Goal: Task Accomplishment & Management: Use online tool/utility

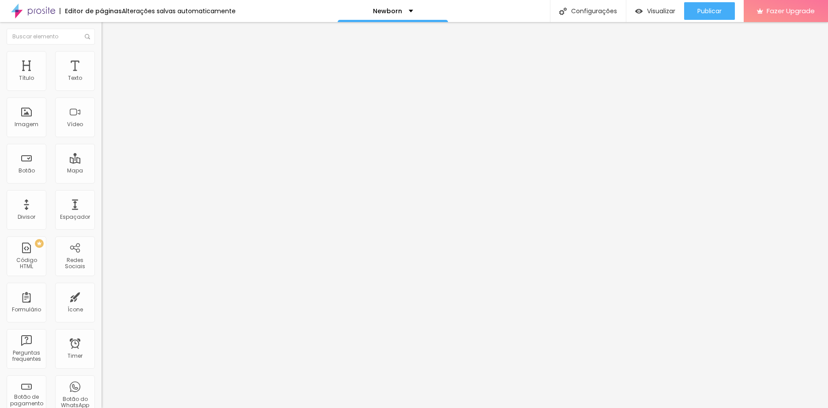
click at [102, 59] on li "Avançado" at bounding box center [153, 55] width 102 height 9
click at [102, 51] on li "Estilo" at bounding box center [153, 46] width 102 height 9
type input "28"
type input "59"
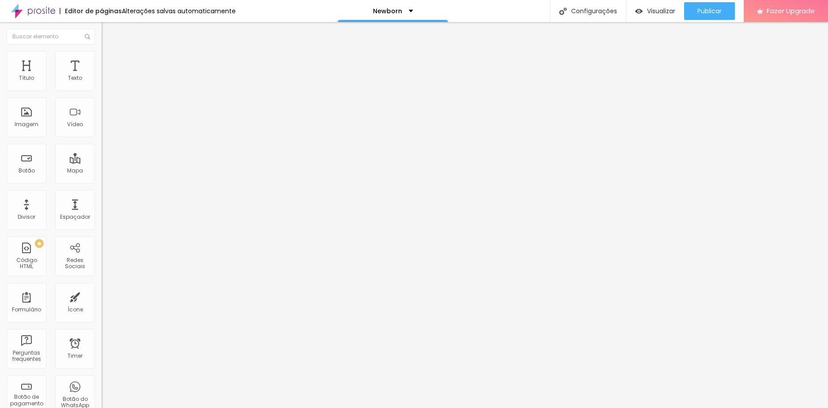
type input "59"
type input "105"
type input "275"
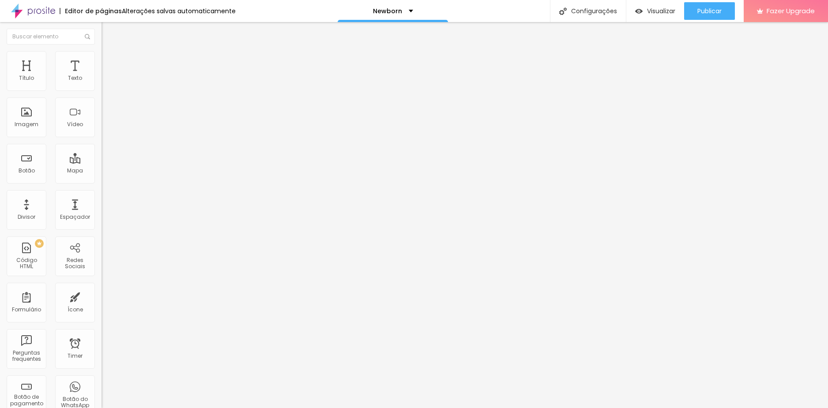
type input "327"
type input "358"
type input "374"
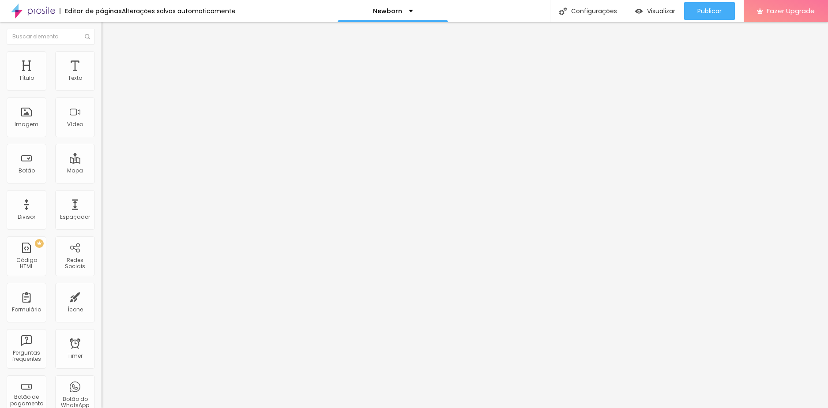
type input "374"
type input "389"
type input "394"
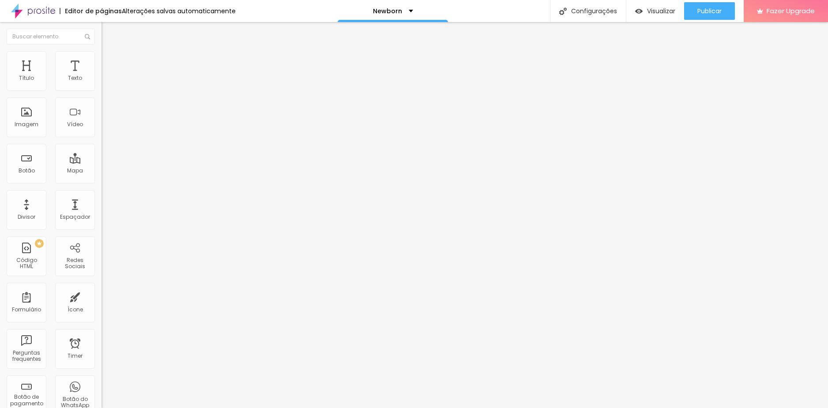
type input "405"
type input "425"
type input "420"
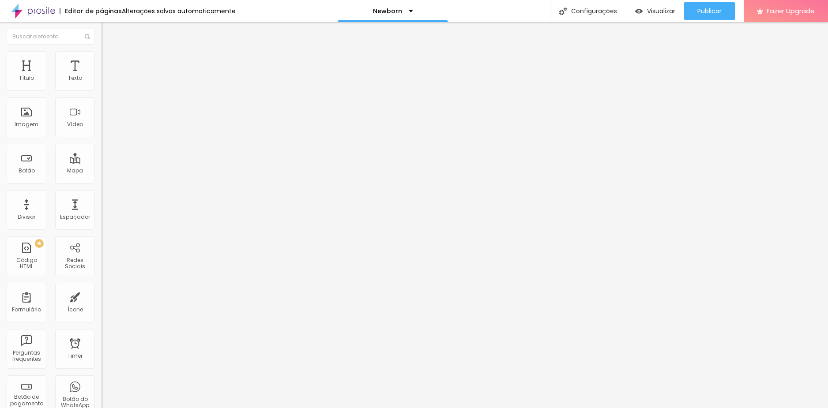
type input "420"
type input "394"
type input "363"
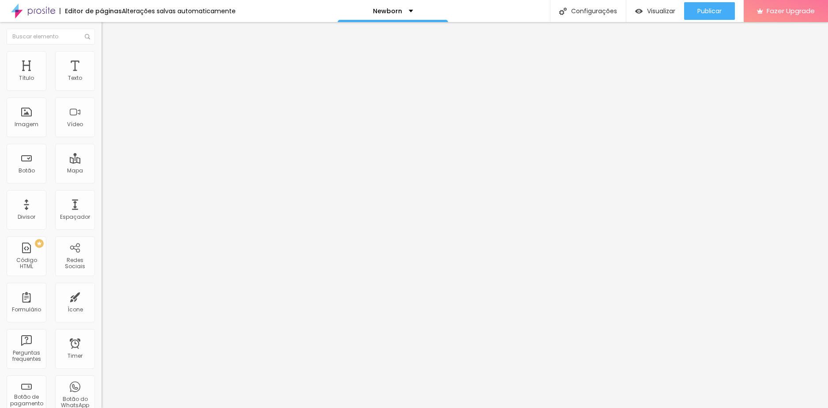
type input "332"
type input "312"
type input "306"
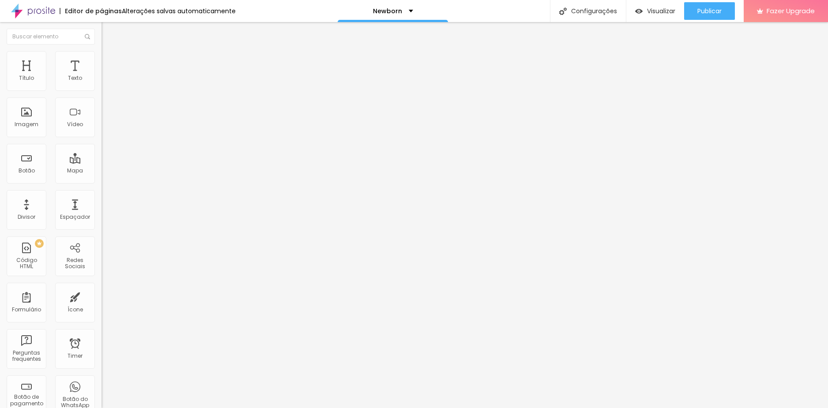
type input "306"
type input "301"
type input "296"
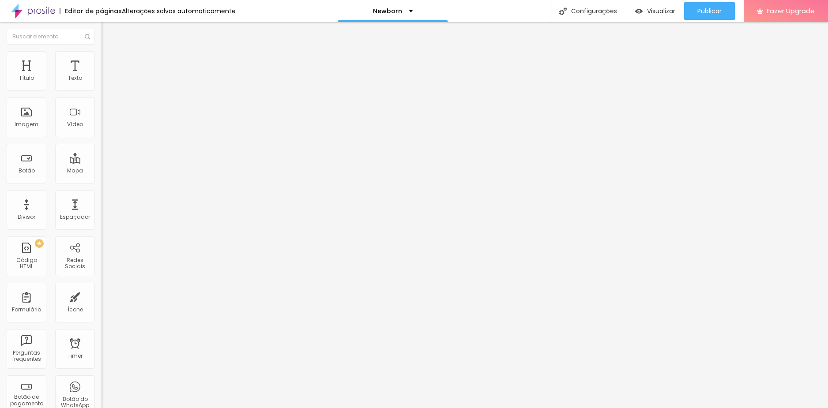
type input "291"
type input "275"
type input "270"
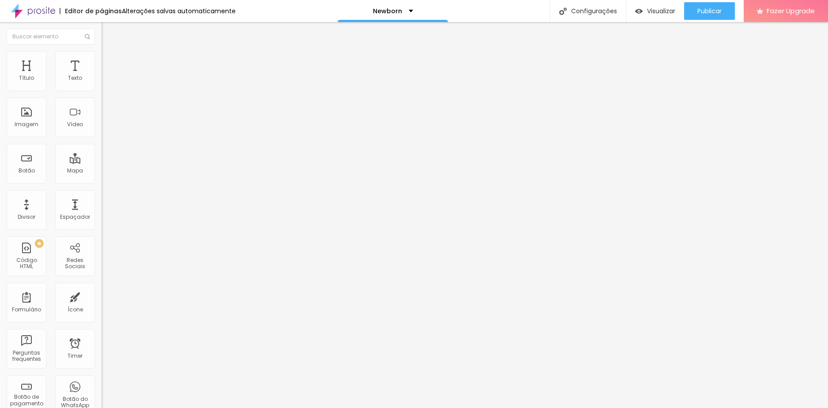
type input "270"
type input "265"
type input "255"
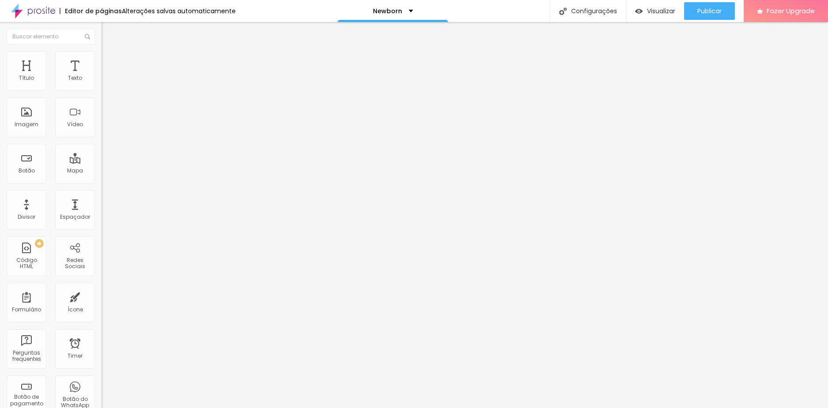
type input "250"
type input "244"
type input "234"
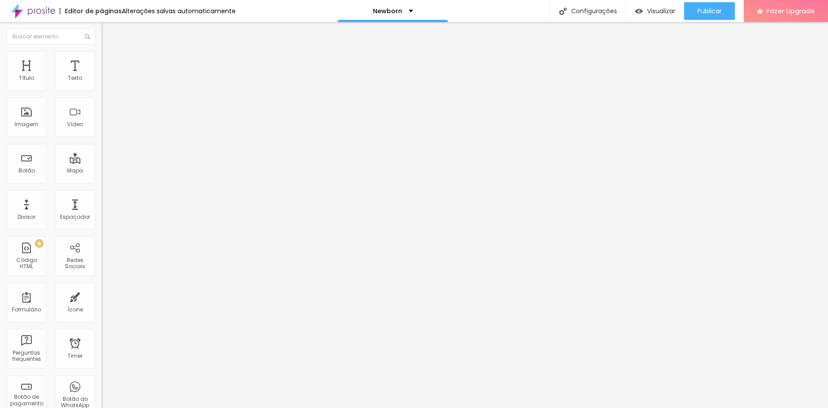
type input "234"
type input "229"
type input "219"
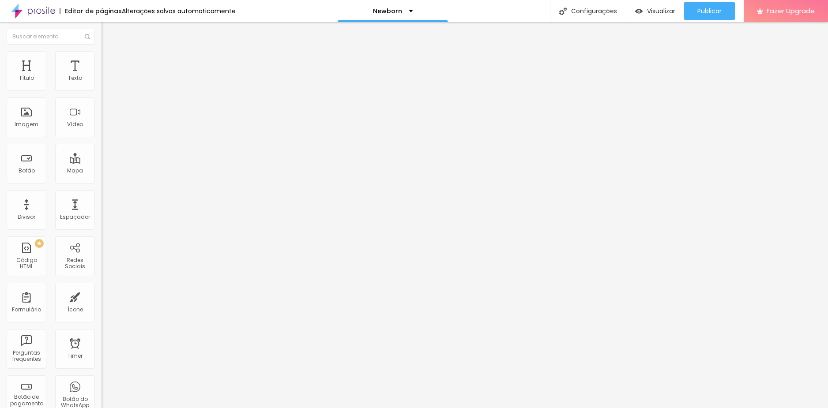
type input "213"
type input "198"
type input "193"
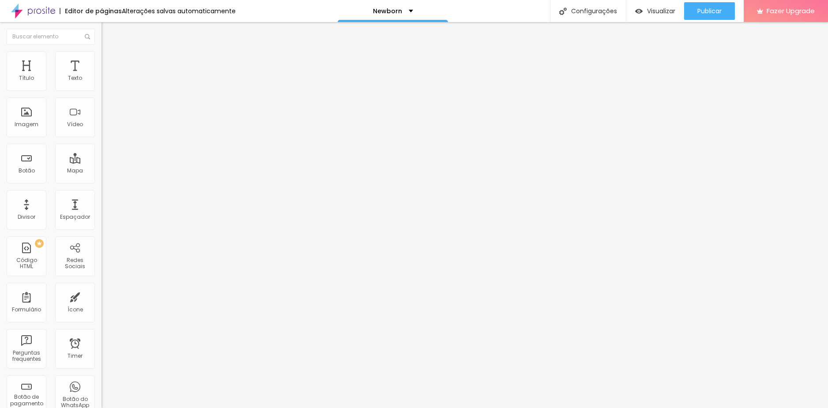
type input "193"
type input "188"
type input "183"
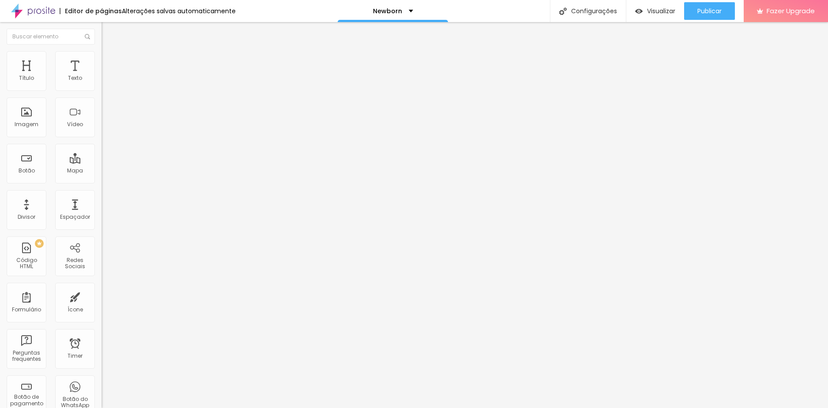
type input "177"
type input "162"
type input "146"
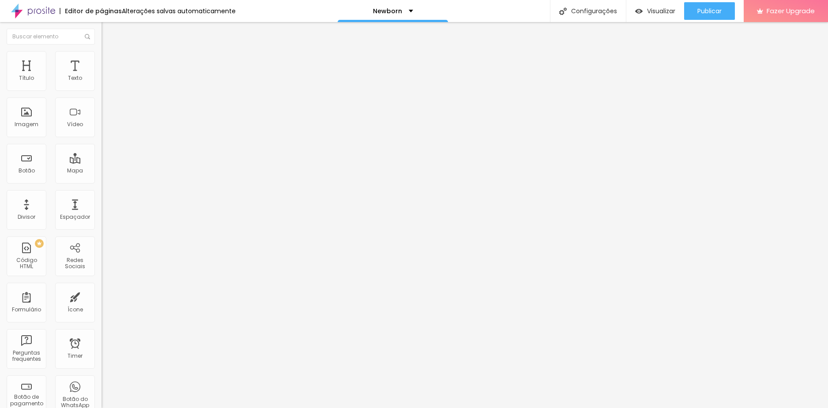
type input "146"
type input "141"
type input "136"
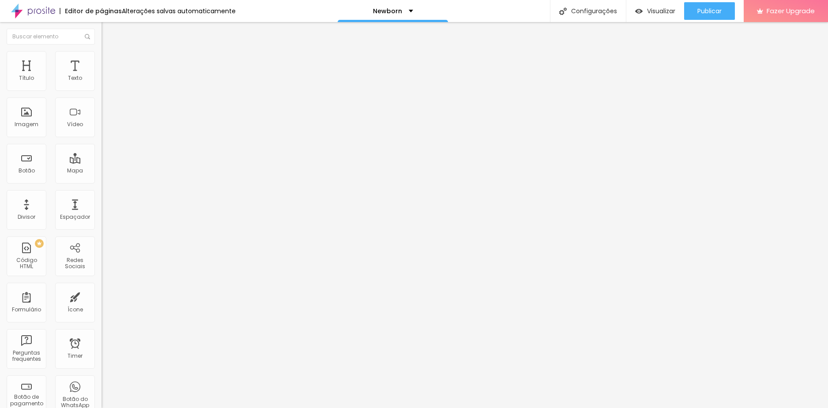
type input "131"
type input "126"
type input "115"
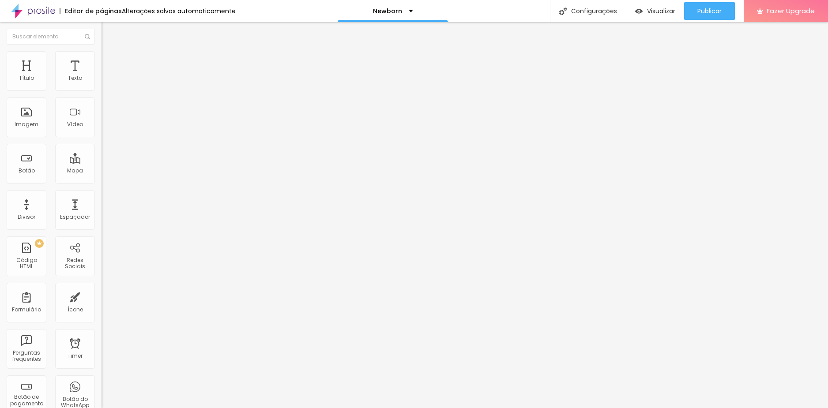
type input "115"
type input "110"
type input "105"
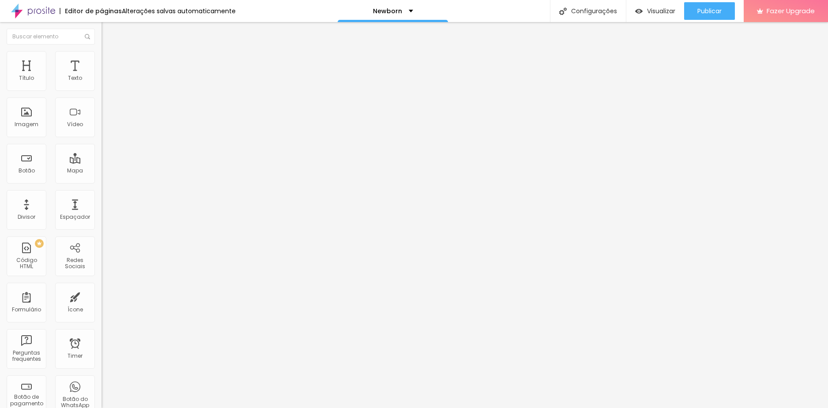
type input "100"
type input "95"
type input "90"
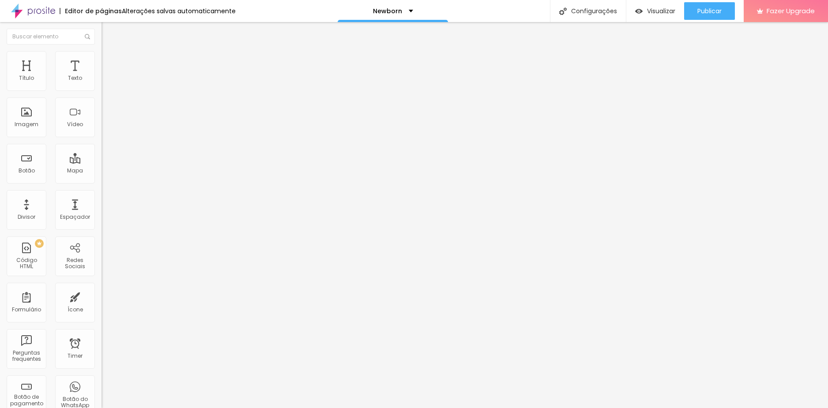
type input "90"
type input "84"
type input "79"
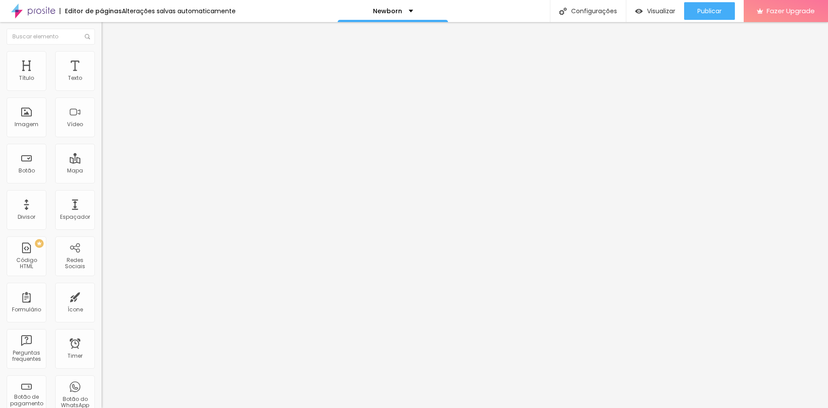
type input "69"
type input "64"
type input "59"
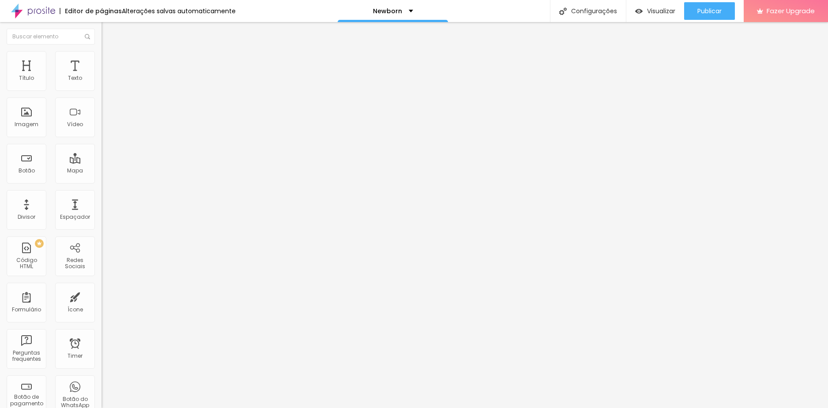
type input "59"
type input "53"
type input "48"
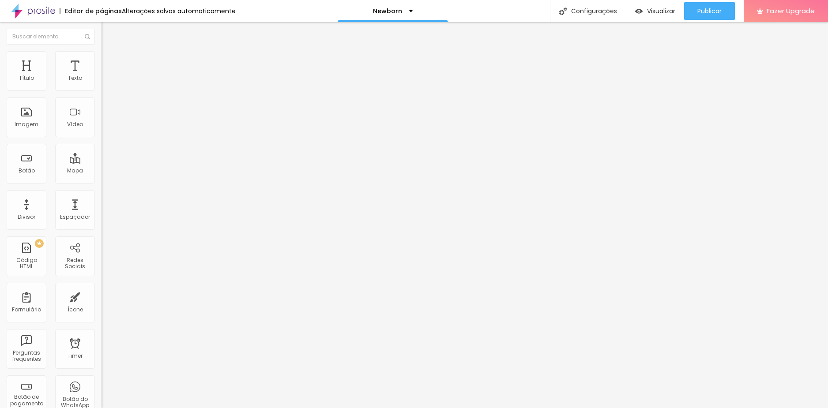
type input "43"
type input "33"
type input "28"
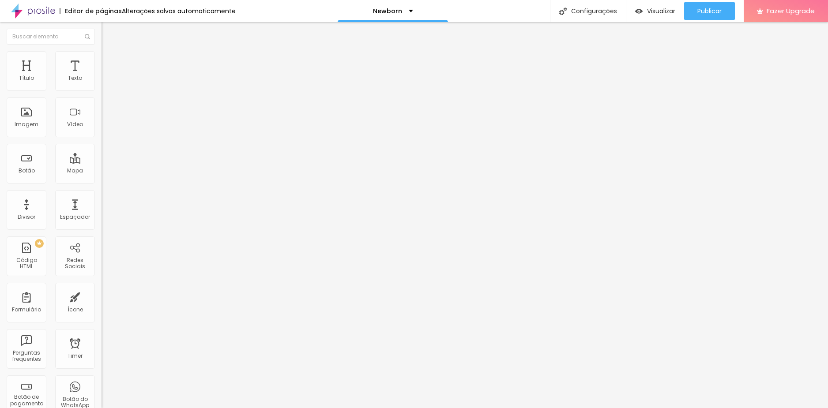
type input "28"
click at [102, 162] on input "range" at bounding box center [130, 165] width 57 height 7
